Goal: Register for event/course

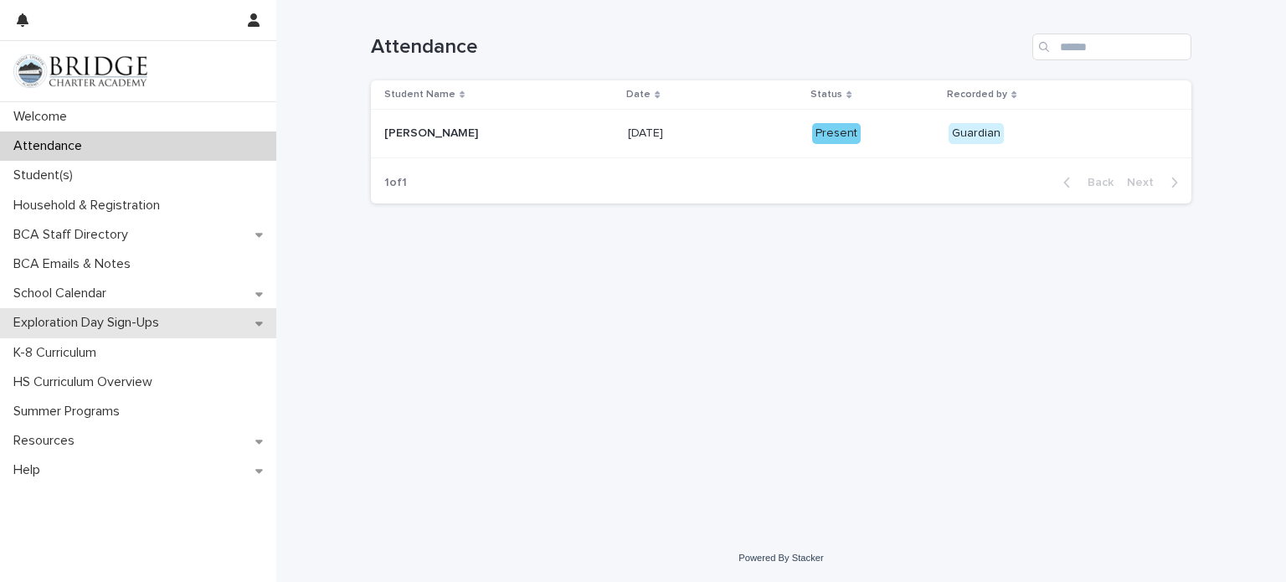
click at [111, 322] on p "Exploration Day Sign-Ups" at bounding box center [90, 323] width 166 height 16
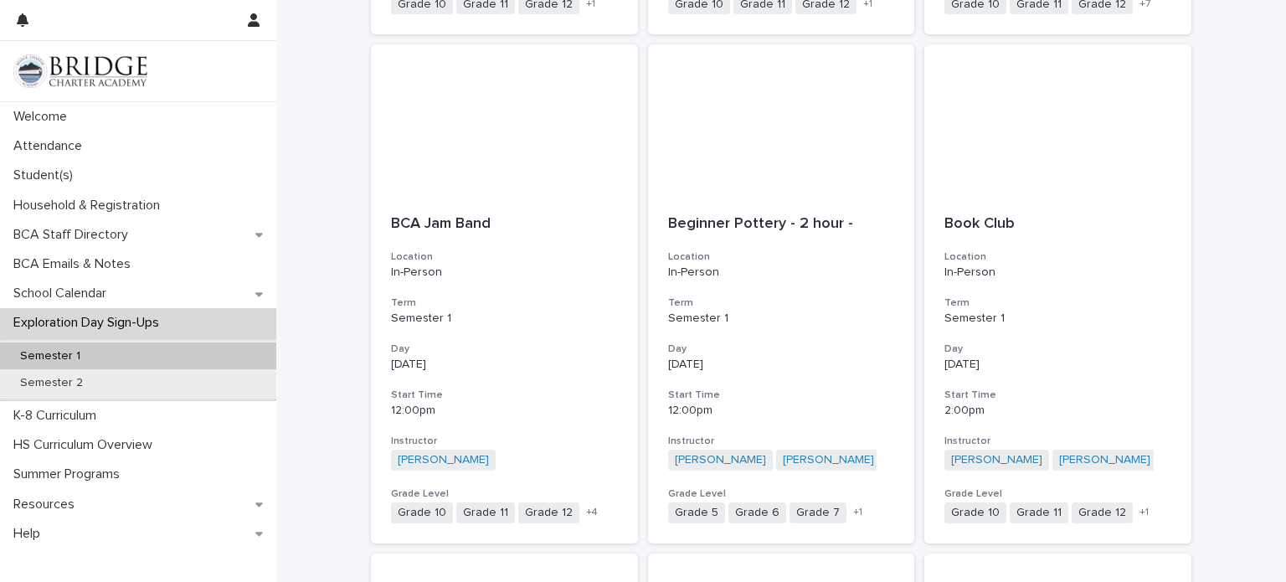
scroll to position [754, 0]
click at [744, 322] on p "Semester 1" at bounding box center [781, 318] width 227 height 14
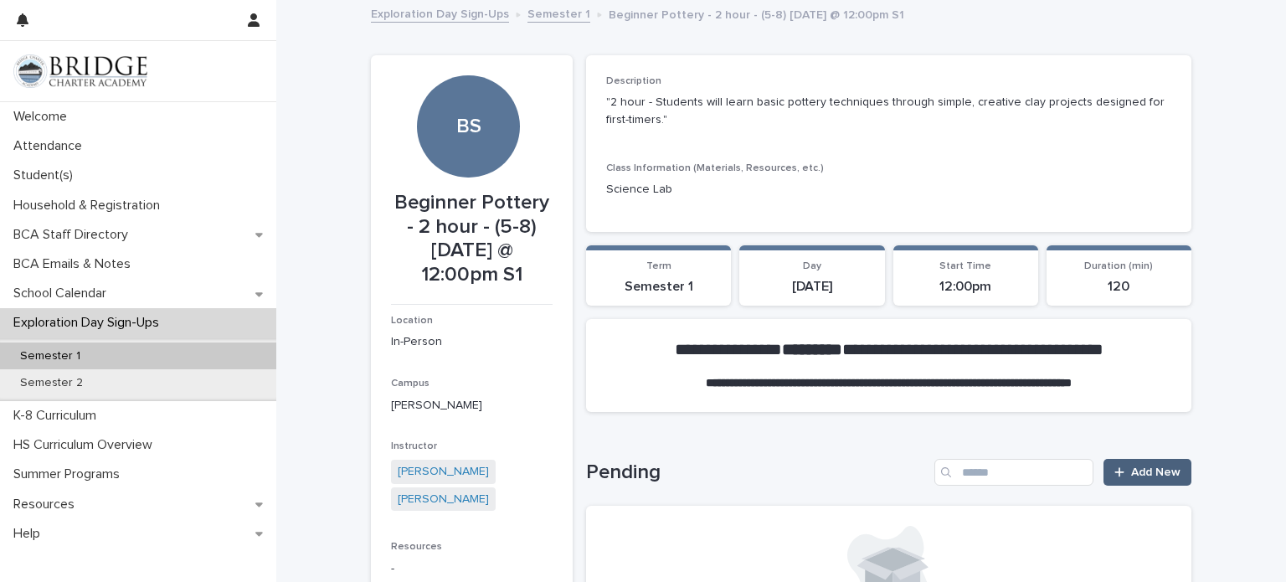
click at [1135, 473] on span "Add New" at bounding box center [1155, 472] width 49 height 12
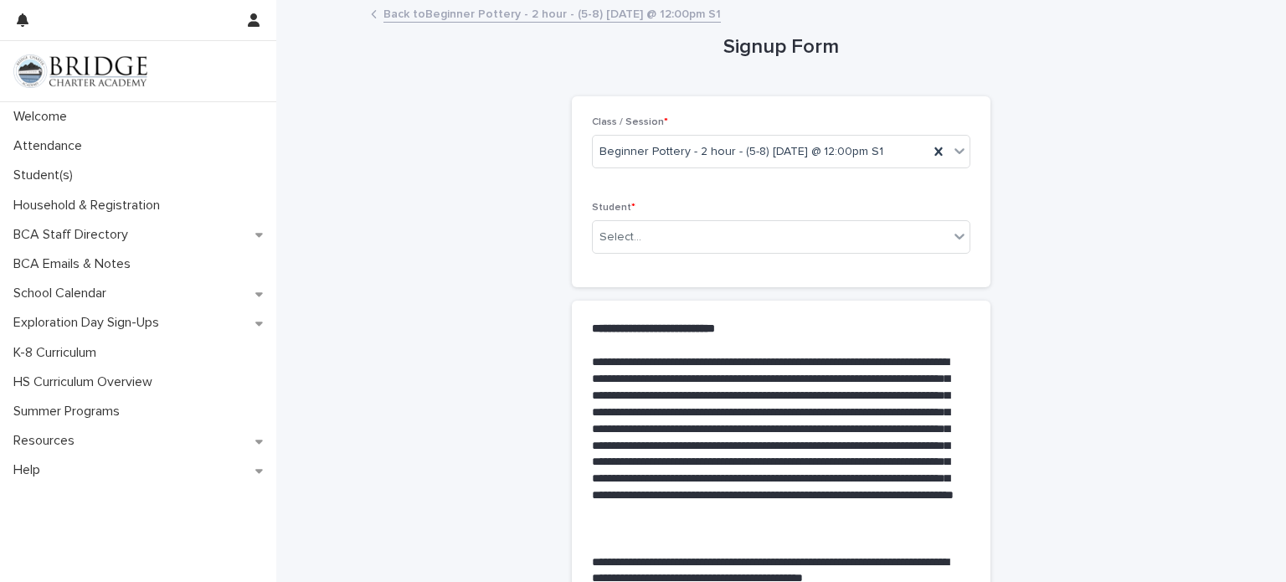
click at [557, 17] on link "Back to Beginner Pottery - 2 hour - (5-8) [DATE] @ 12:00pm S1" at bounding box center [552, 12] width 337 height 19
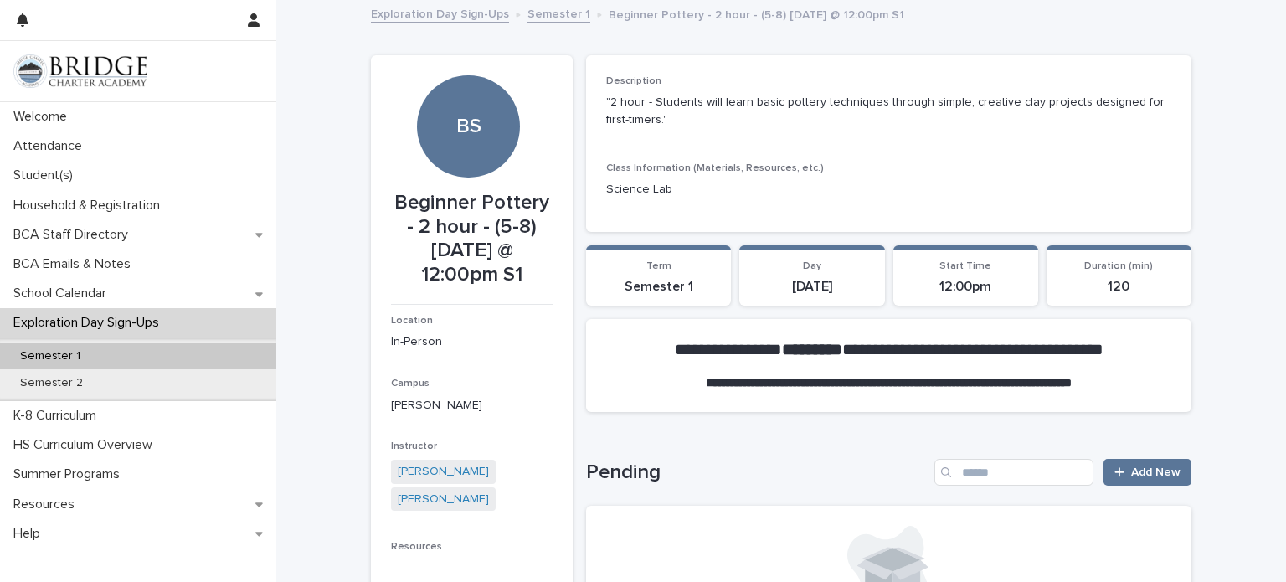
click at [555, 18] on link "Semester 1" at bounding box center [559, 12] width 63 height 19
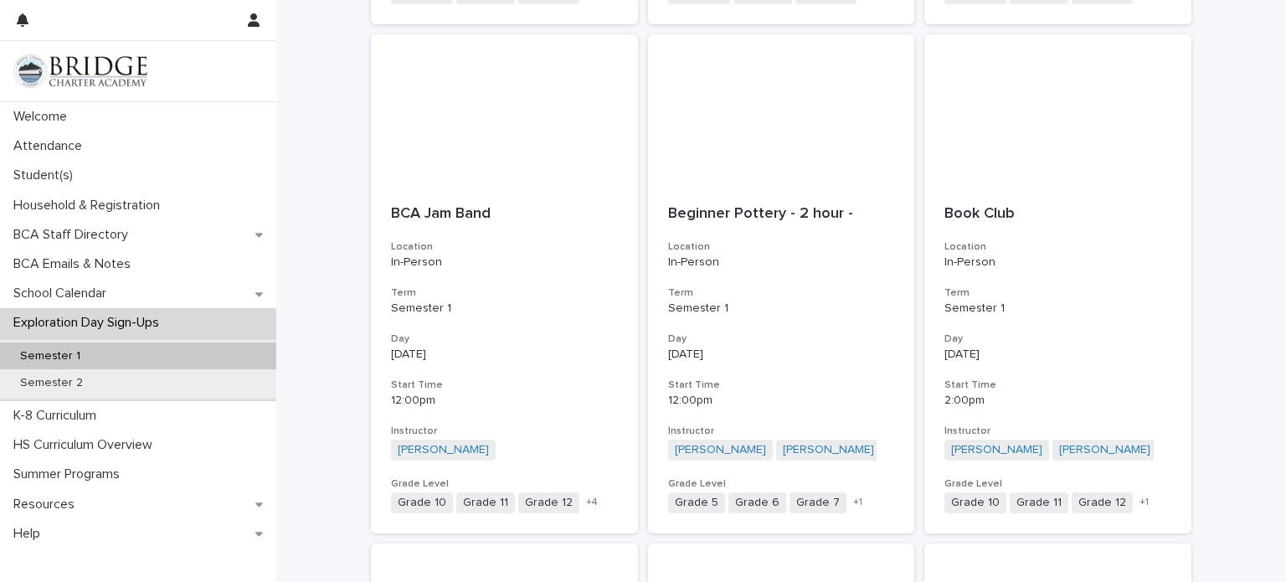
scroll to position [764, 0]
click at [981, 358] on p "[DATE]" at bounding box center [1058, 355] width 227 height 14
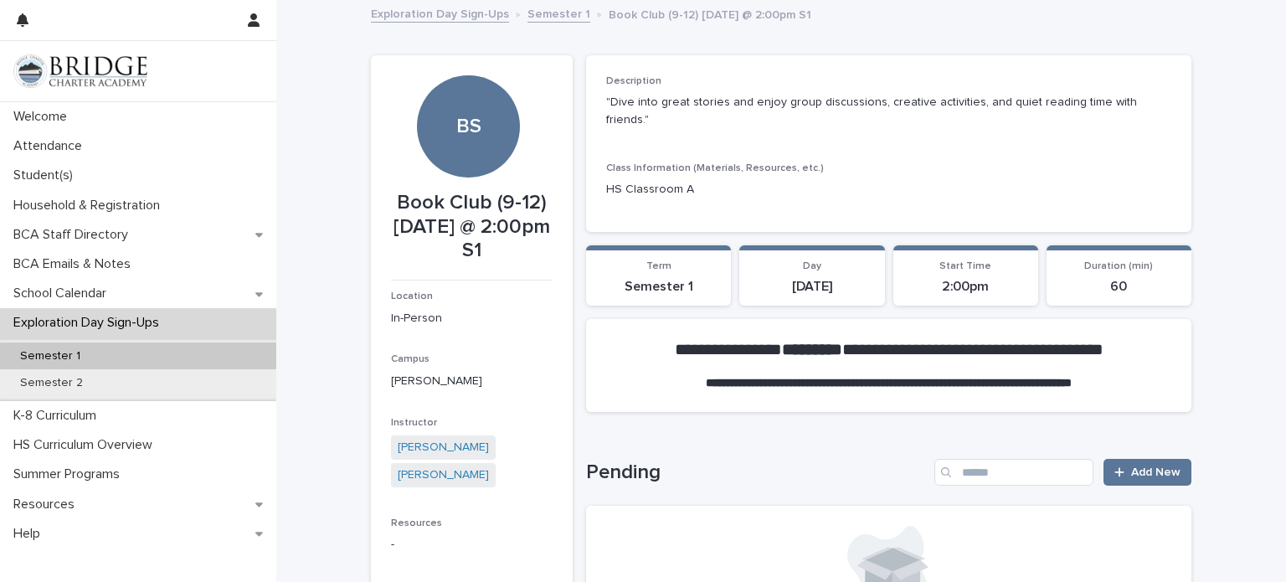
click at [554, 17] on link "Semester 1" at bounding box center [559, 12] width 63 height 19
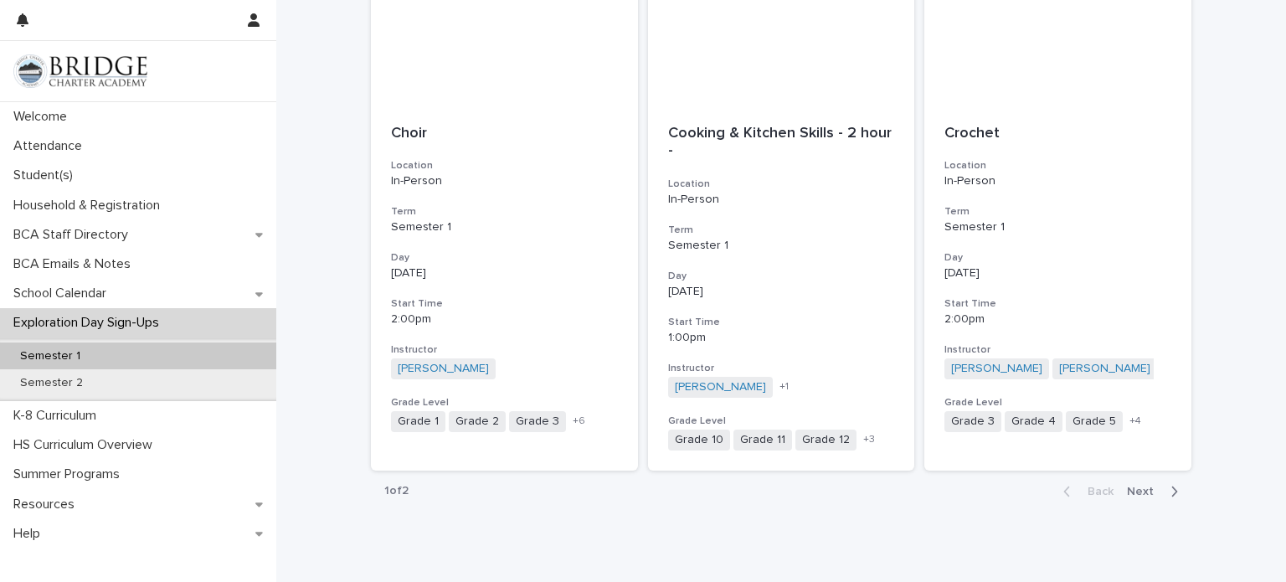
scroll to position [1923, 0]
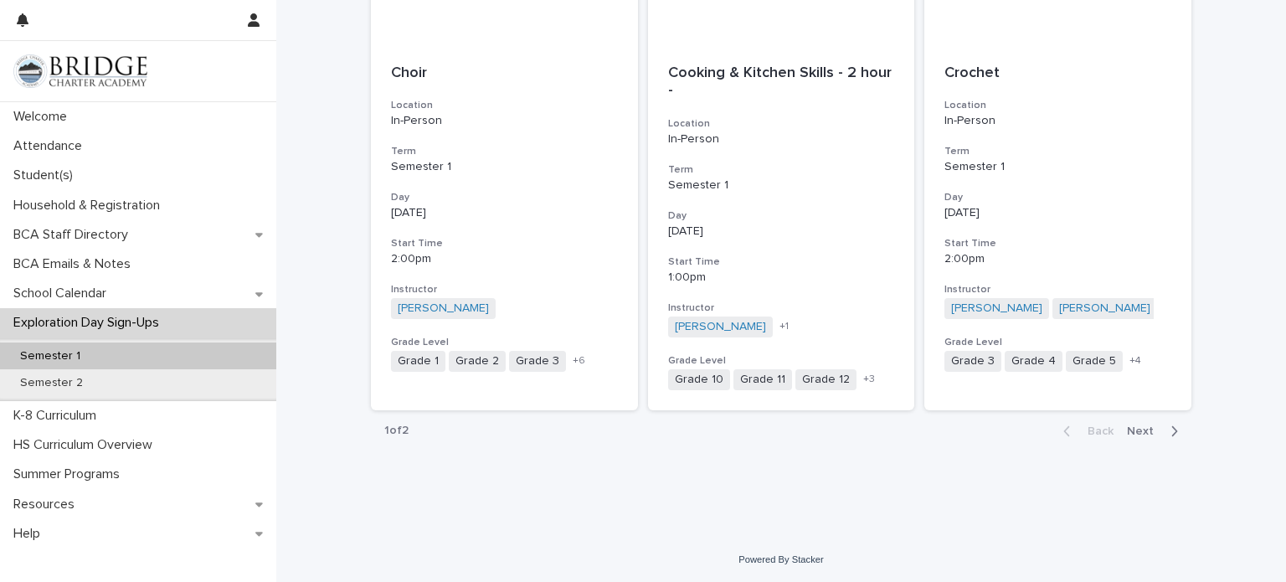
click at [1148, 427] on span "Next" at bounding box center [1145, 431] width 37 height 12
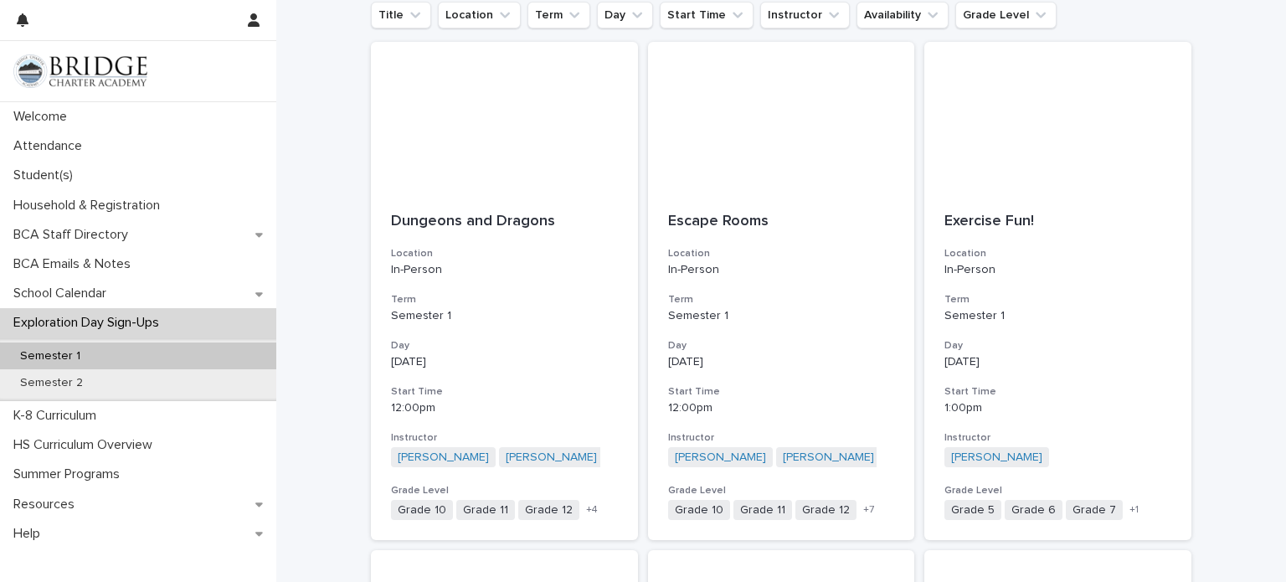
scroll to position [245, 0]
click at [767, 343] on h3 "Day" at bounding box center [781, 348] width 227 height 13
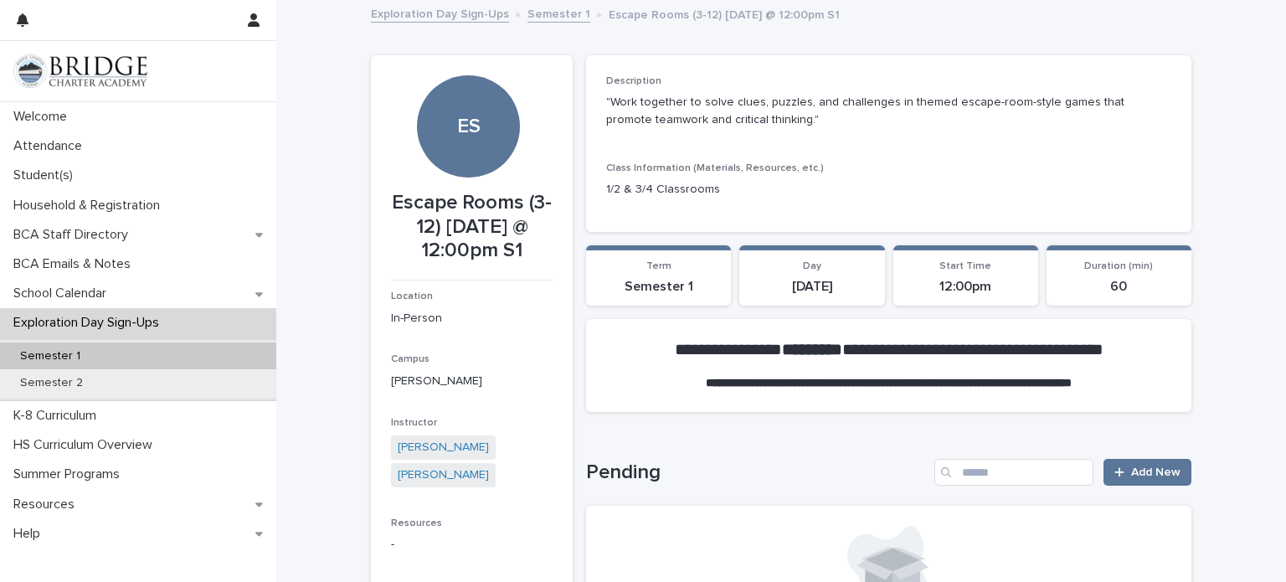
click at [553, 15] on link "Semester 1" at bounding box center [559, 12] width 63 height 19
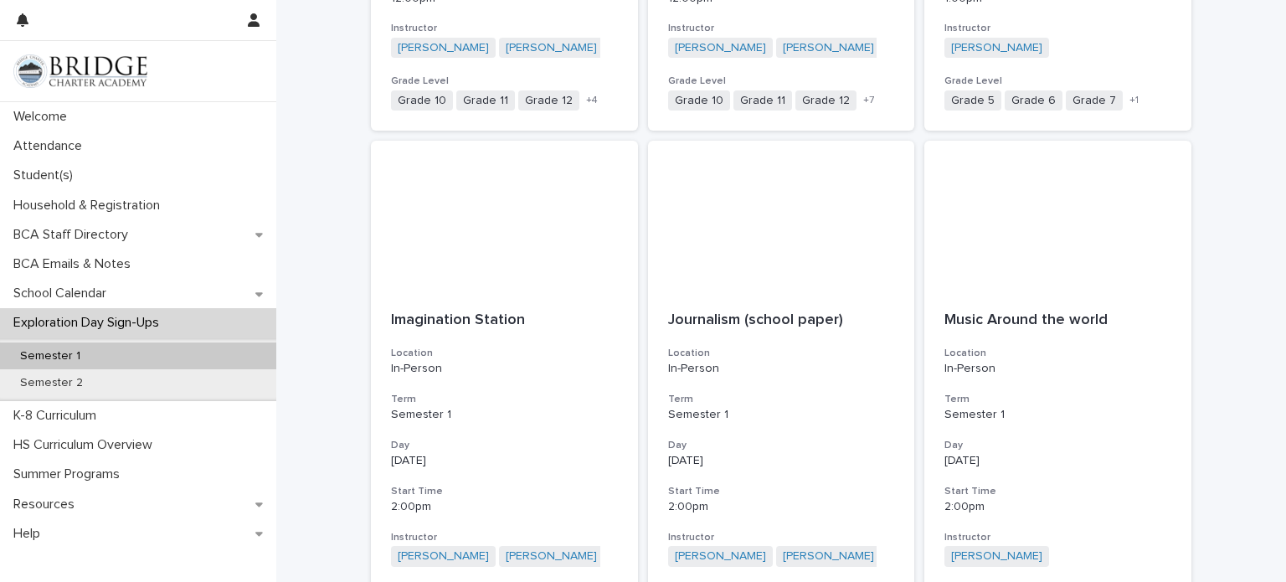
scroll to position [659, 0]
click at [178, 388] on div "Semester 2" at bounding box center [138, 383] width 276 height 28
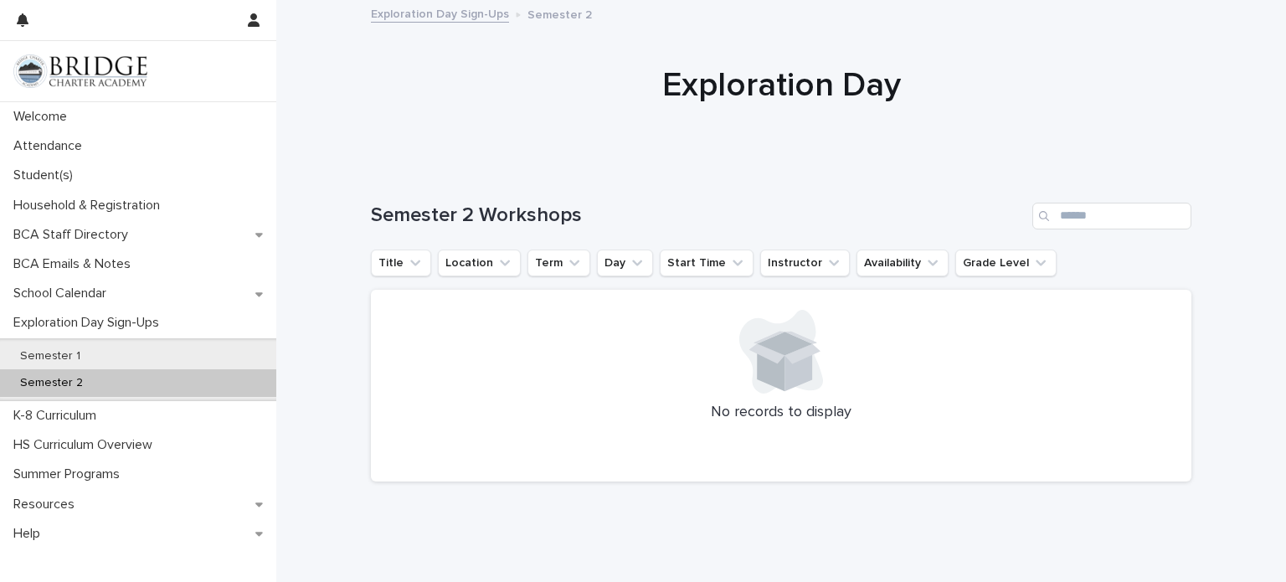
scroll to position [44, 0]
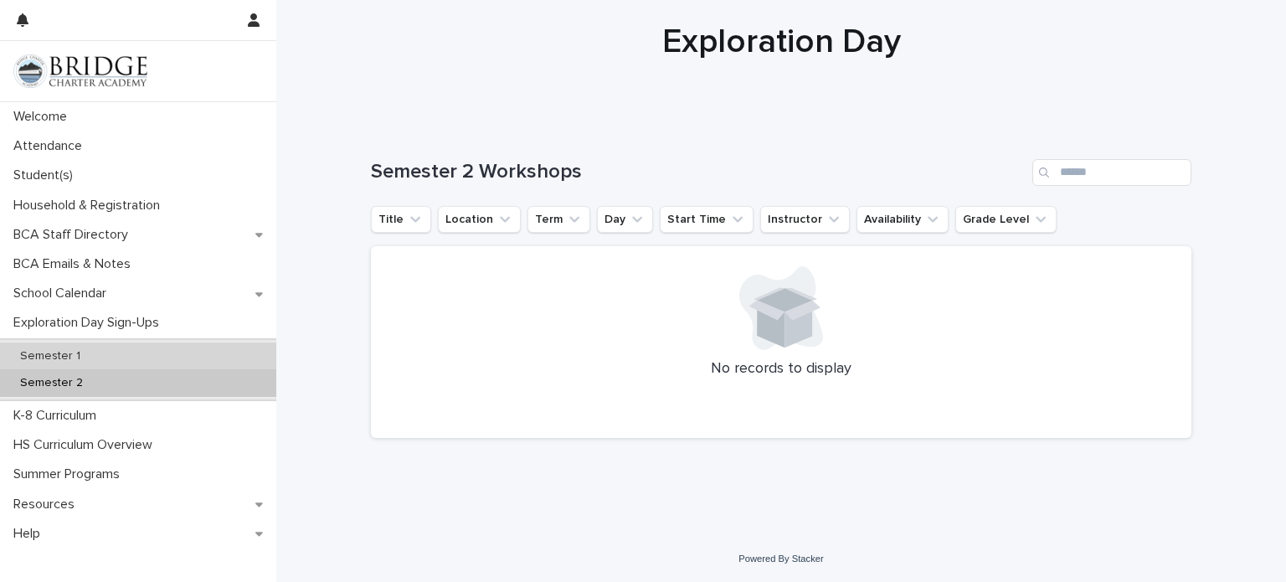
click at [120, 348] on div "Semester 1" at bounding box center [138, 356] width 276 height 28
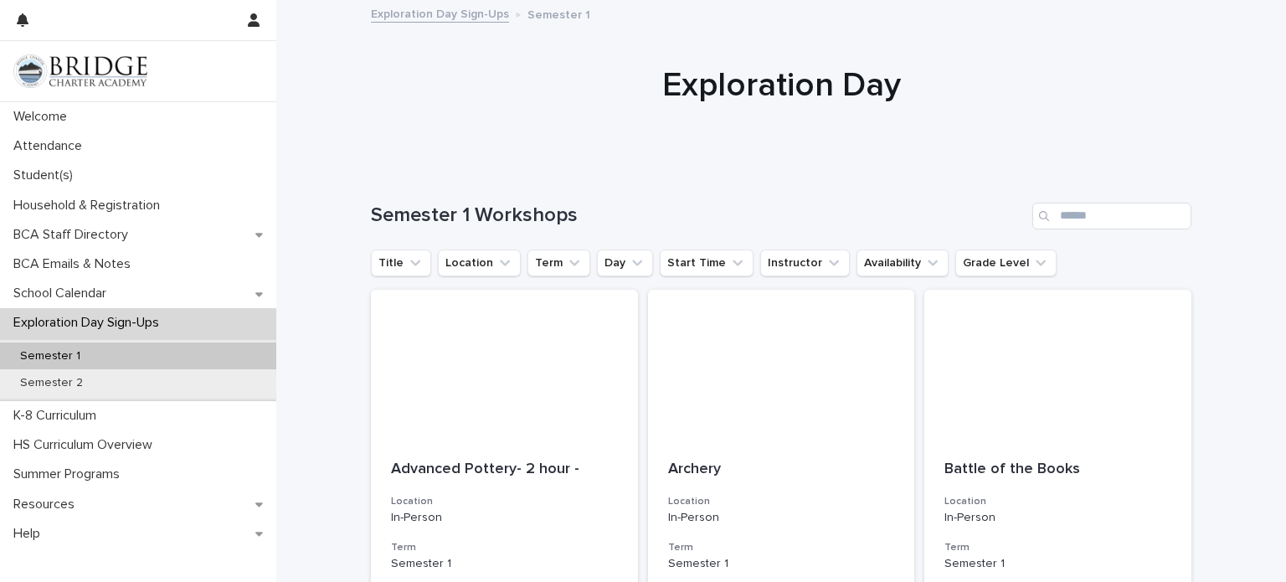
scroll to position [245, 0]
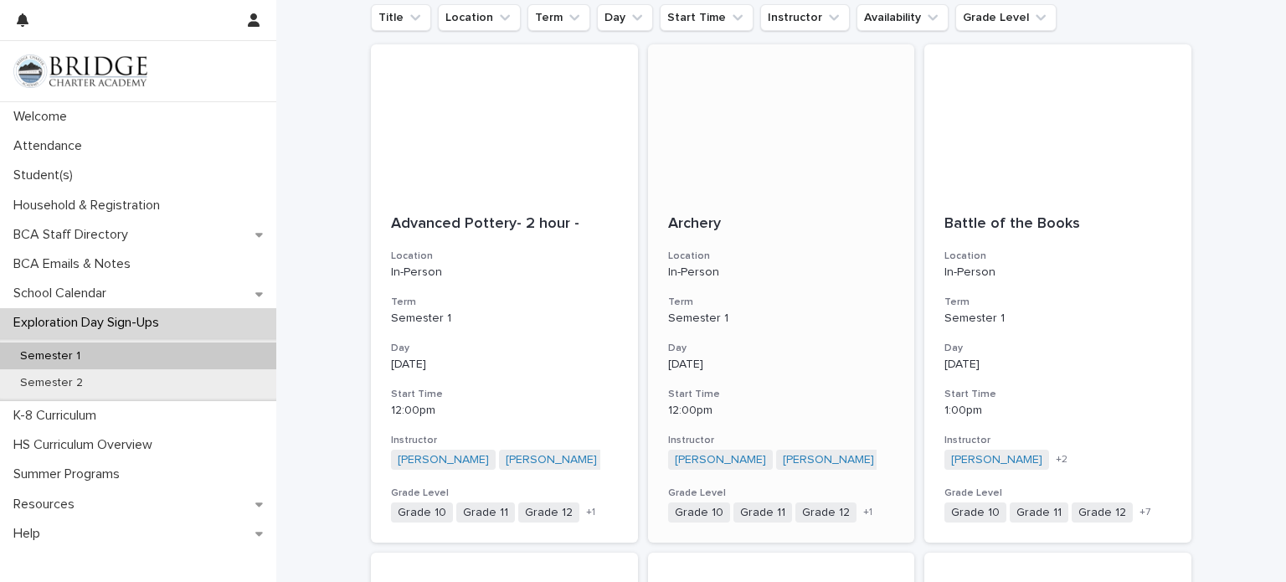
click at [739, 344] on h3 "Day" at bounding box center [781, 348] width 227 height 13
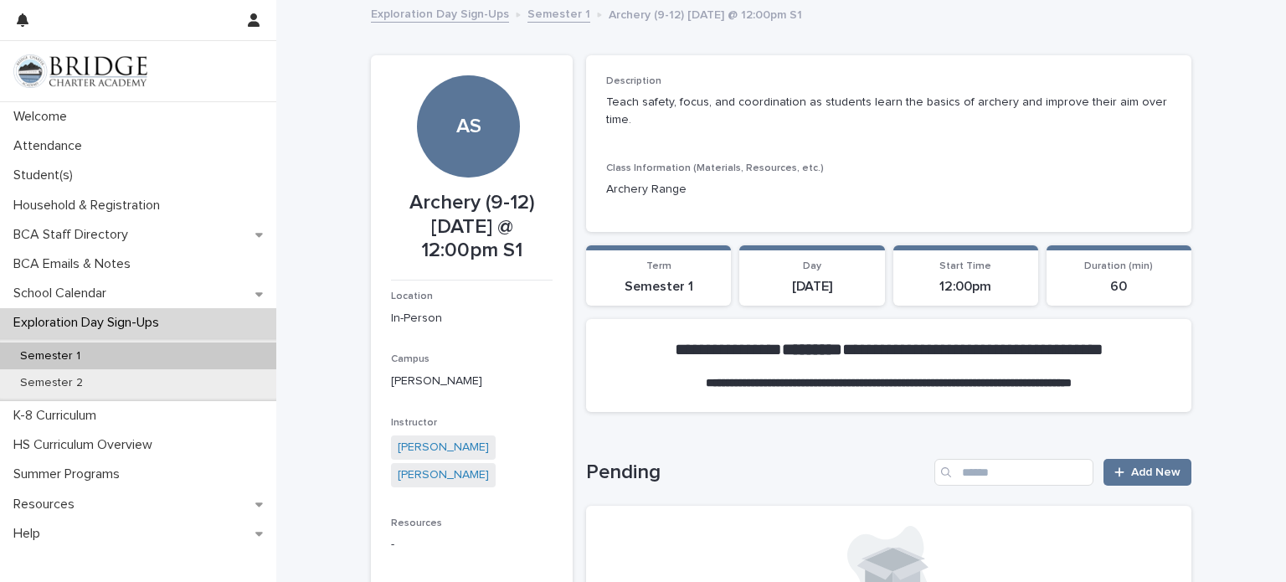
click at [461, 15] on link "Exploration Day Sign-Ups" at bounding box center [440, 12] width 138 height 19
